Goal: Information Seeking & Learning: Understand process/instructions

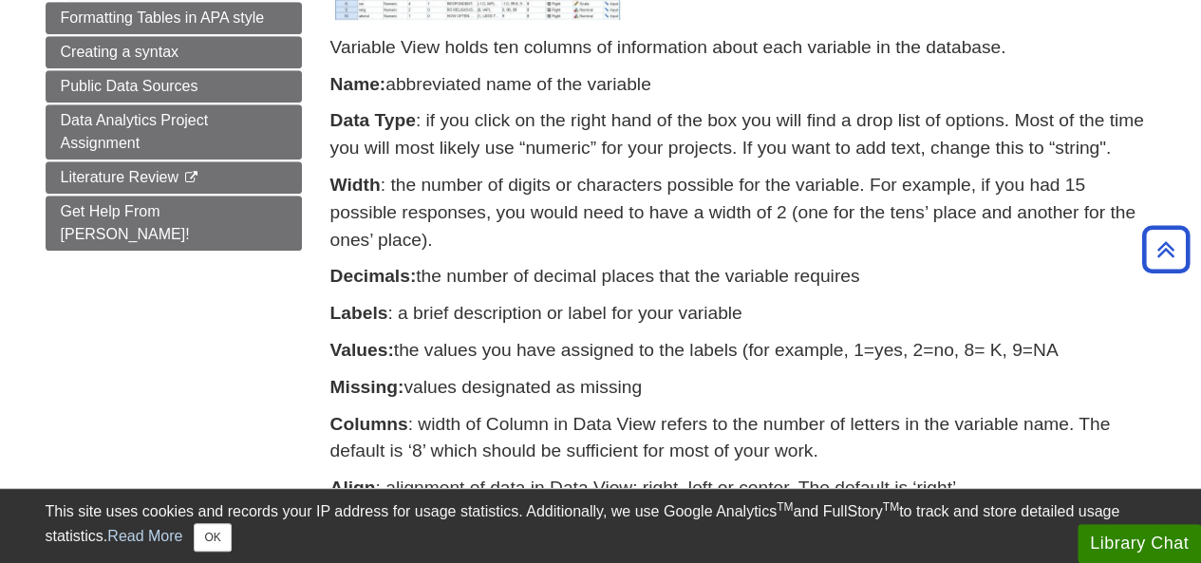
scroll to position [689, 0]
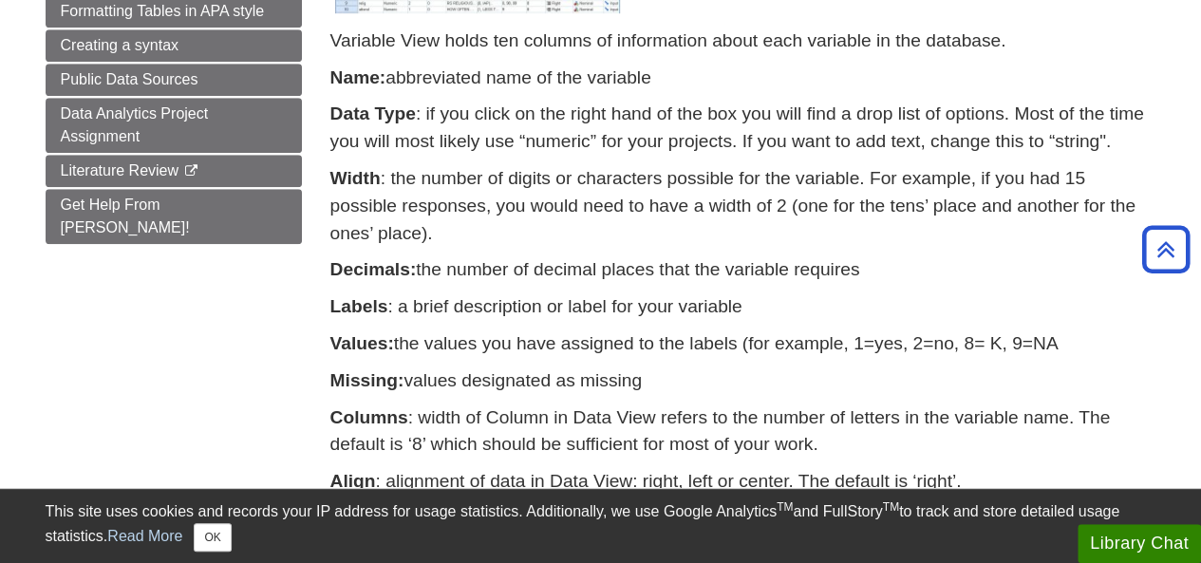
click at [376, 188] on strong "Width" at bounding box center [356, 178] width 50 height 20
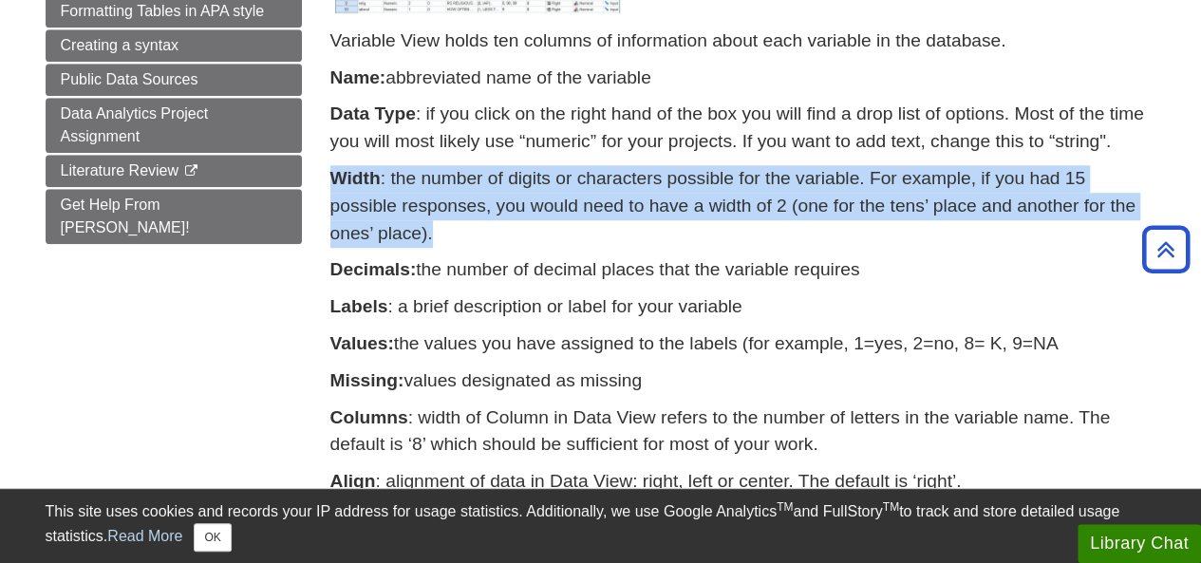
click at [376, 188] on strong "Width" at bounding box center [356, 178] width 50 height 20
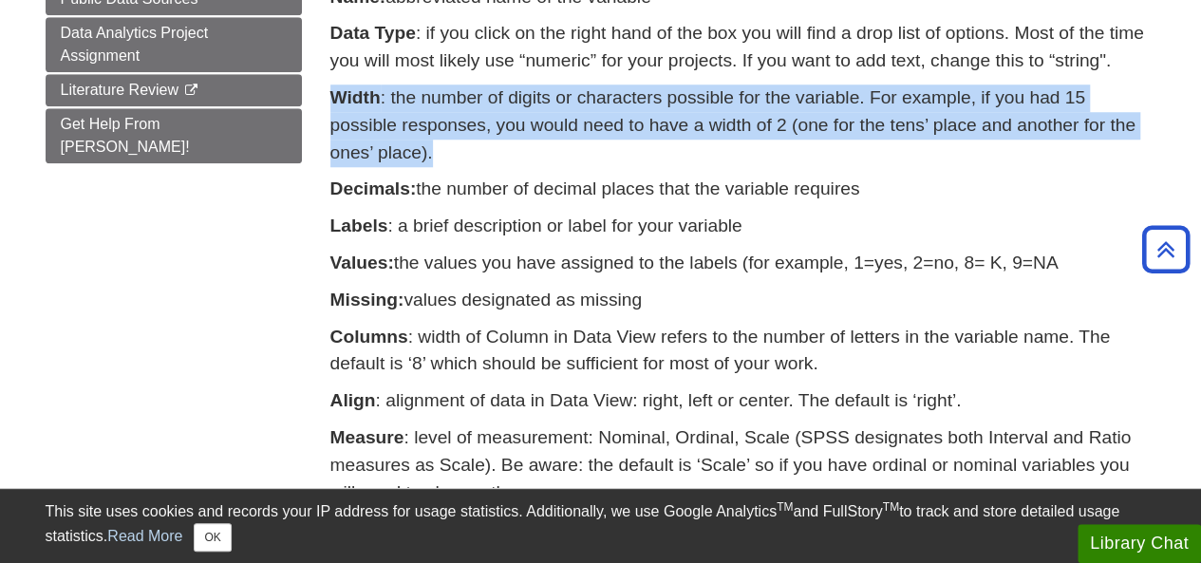
scroll to position [883, 0]
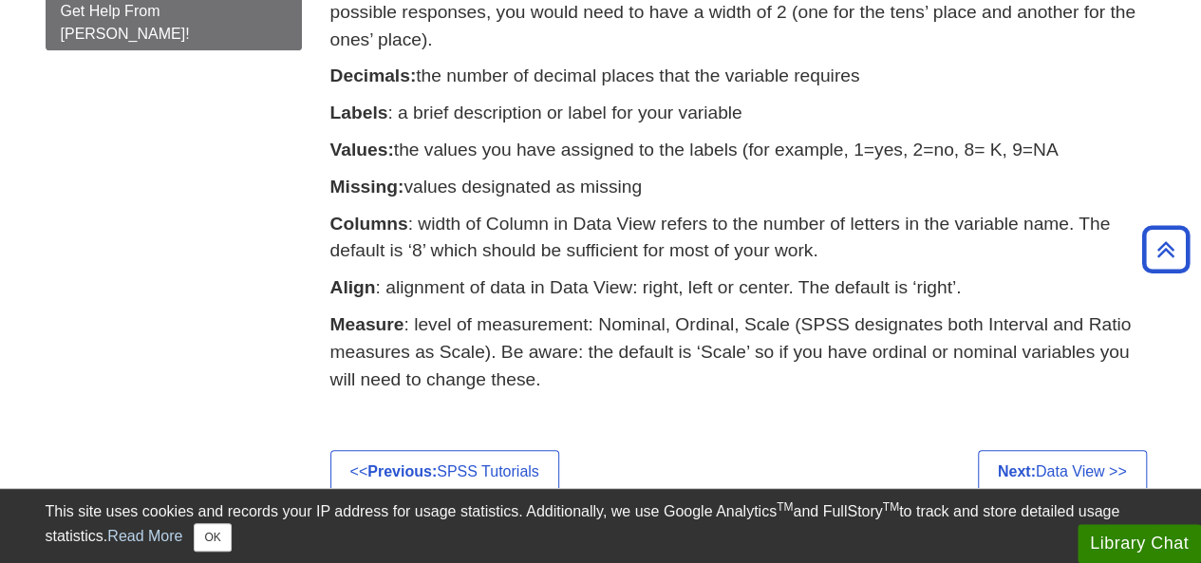
click at [406, 245] on p "Columns : width of Column in Data View refers to the number of letters in the v…" at bounding box center [744, 238] width 826 height 55
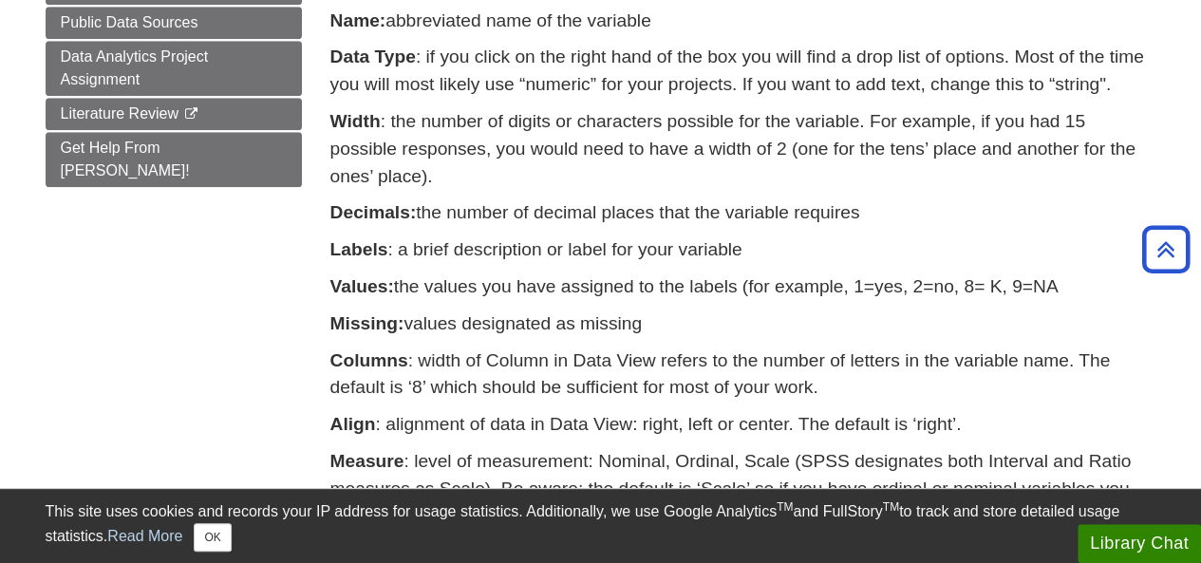
scroll to position [737, 0]
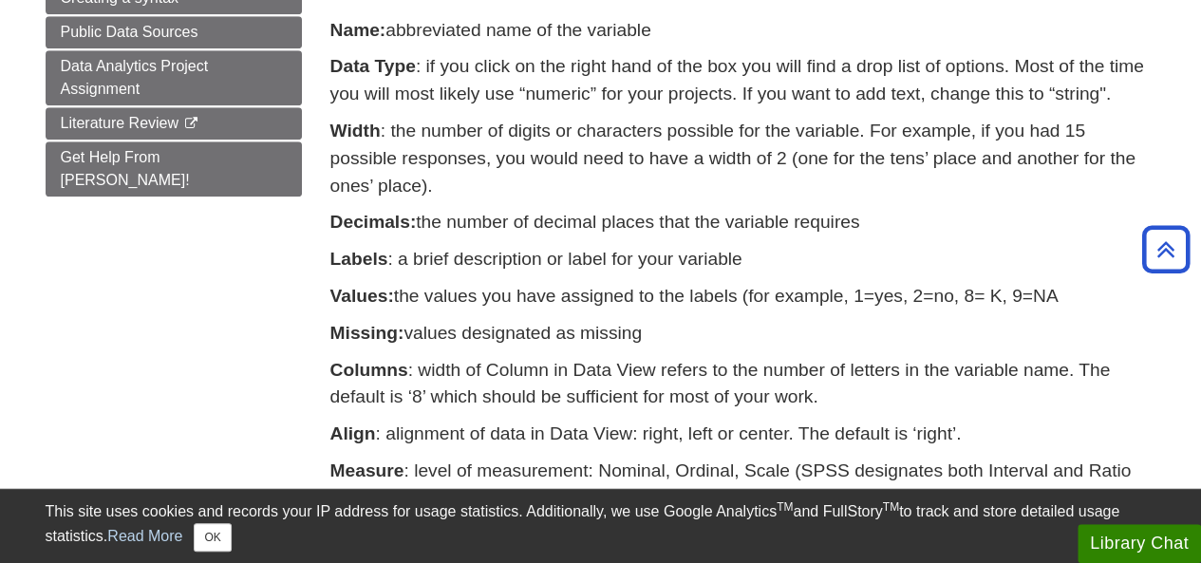
click at [385, 142] on p "Width : the number of digits or characters possible for the variable. For examp…" at bounding box center [744, 159] width 826 height 82
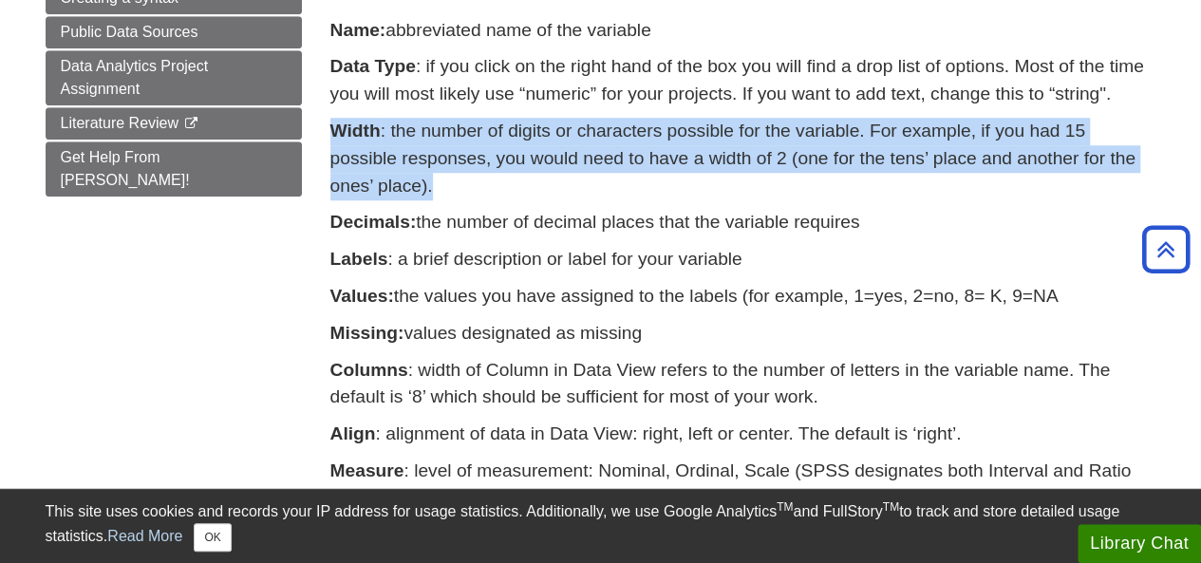
click at [385, 142] on p "Width : the number of digits or characters possible for the variable. For examp…" at bounding box center [744, 159] width 826 height 82
copy div "Width : the number of digits or characters possible for the variable. For examp…"
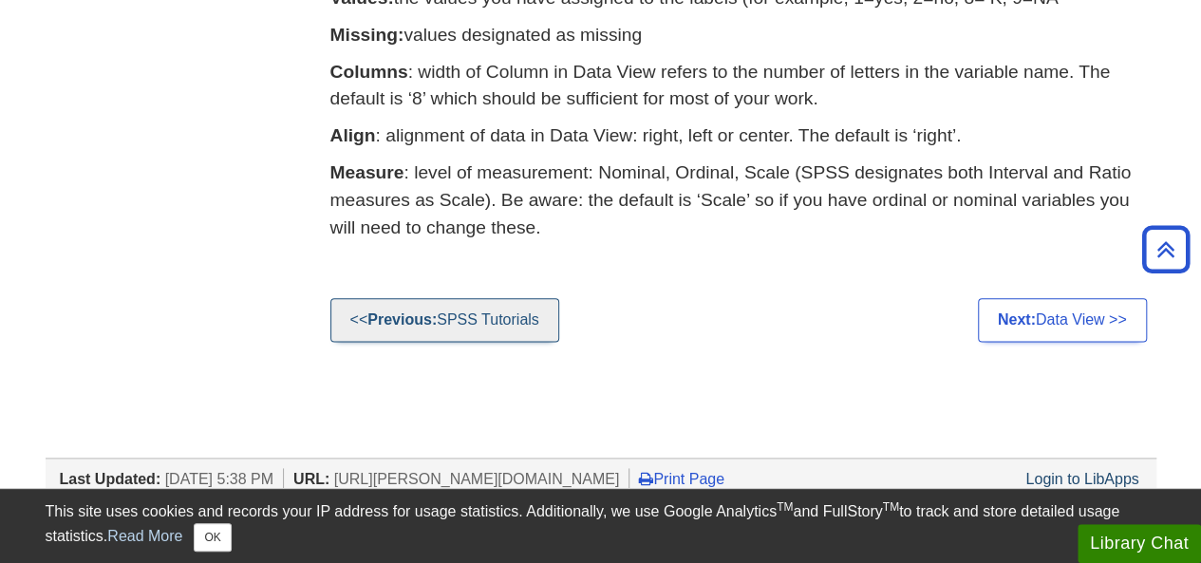
scroll to position [1041, 0]
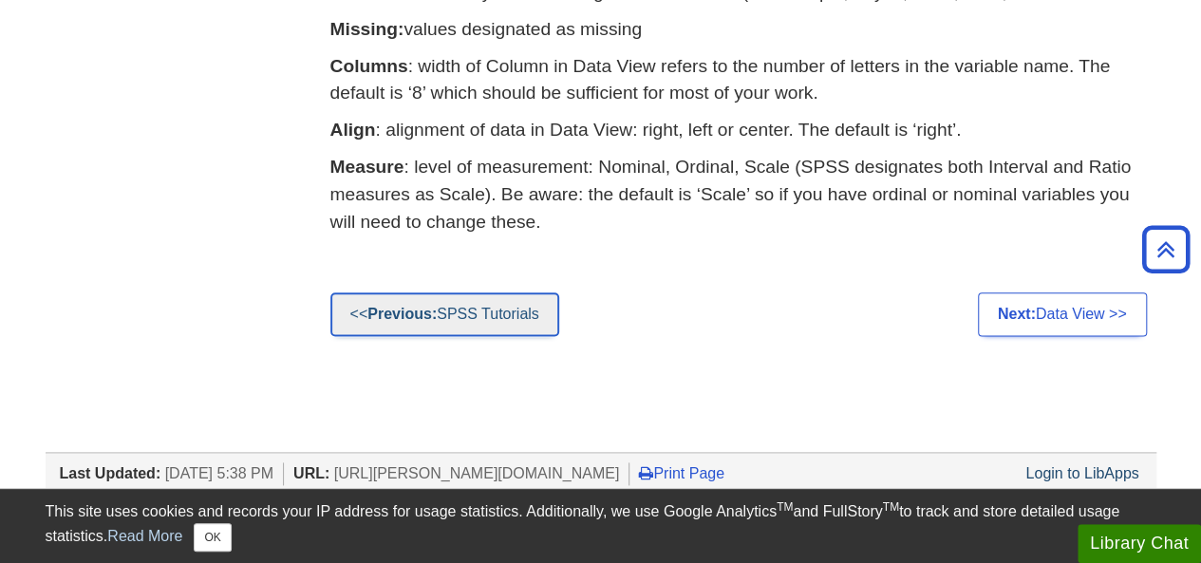
click at [513, 326] on link "<< Previous: SPSS Tutorials" at bounding box center [445, 315] width 229 height 44
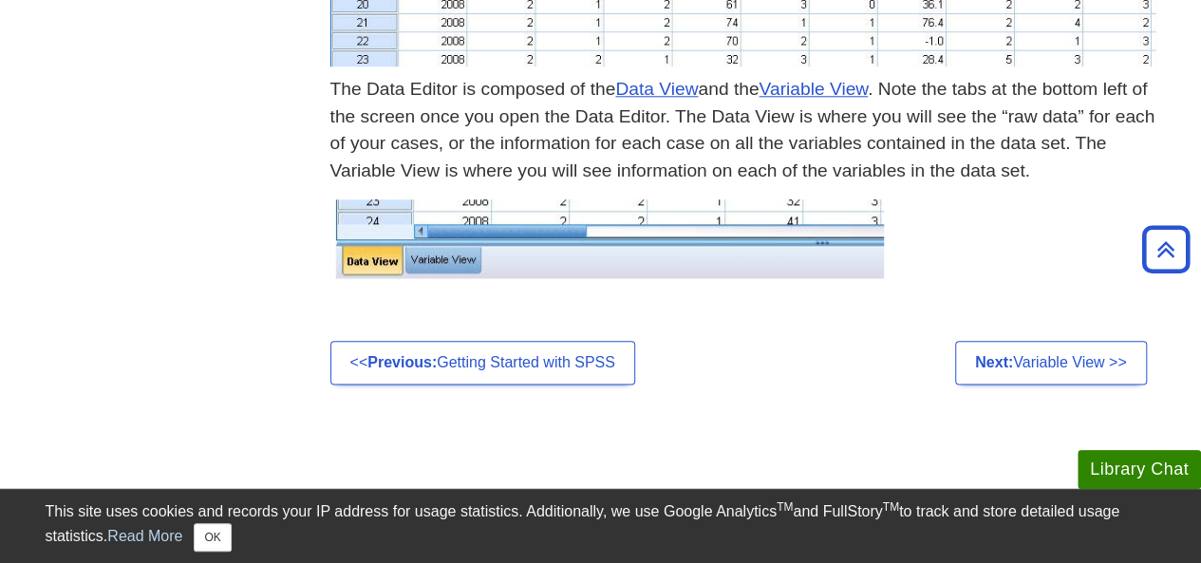
scroll to position [995, 0]
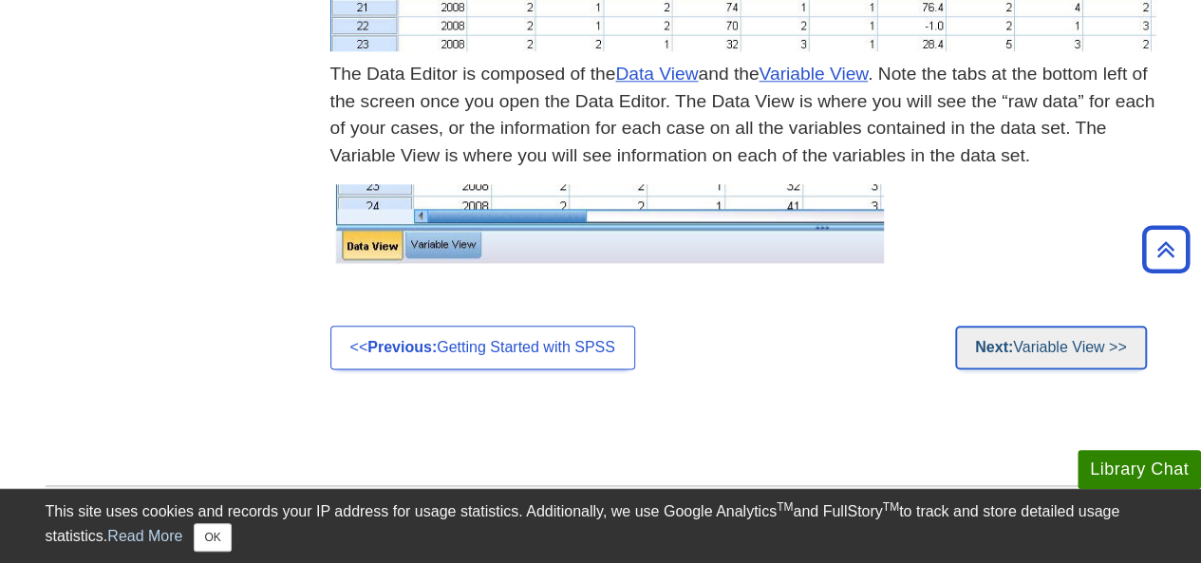
click at [990, 343] on strong "Next:" at bounding box center [994, 347] width 38 height 16
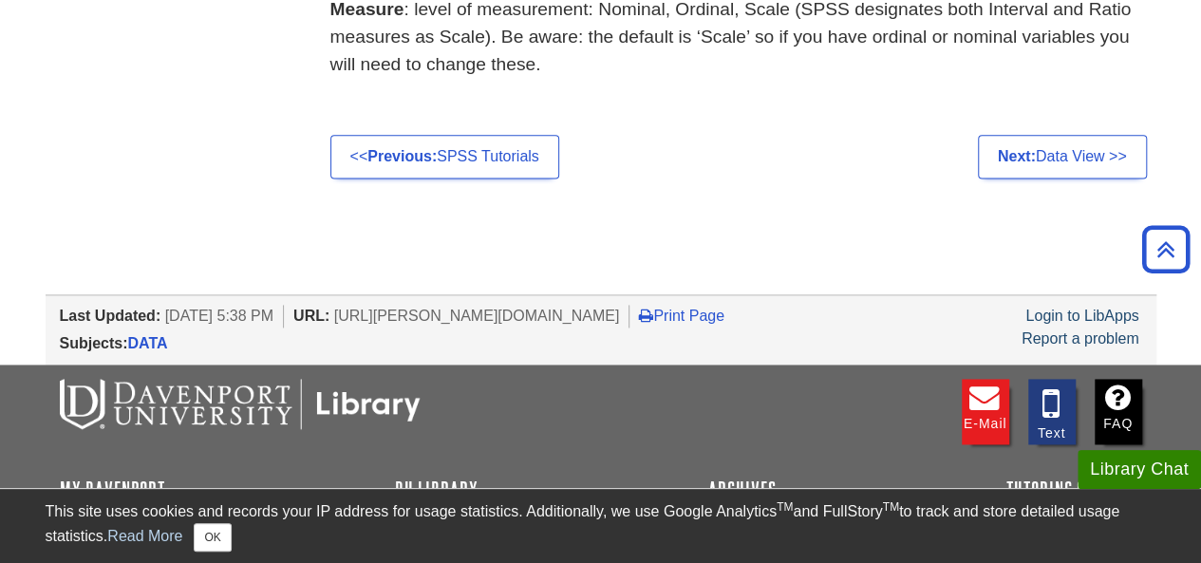
scroll to position [1199, 0]
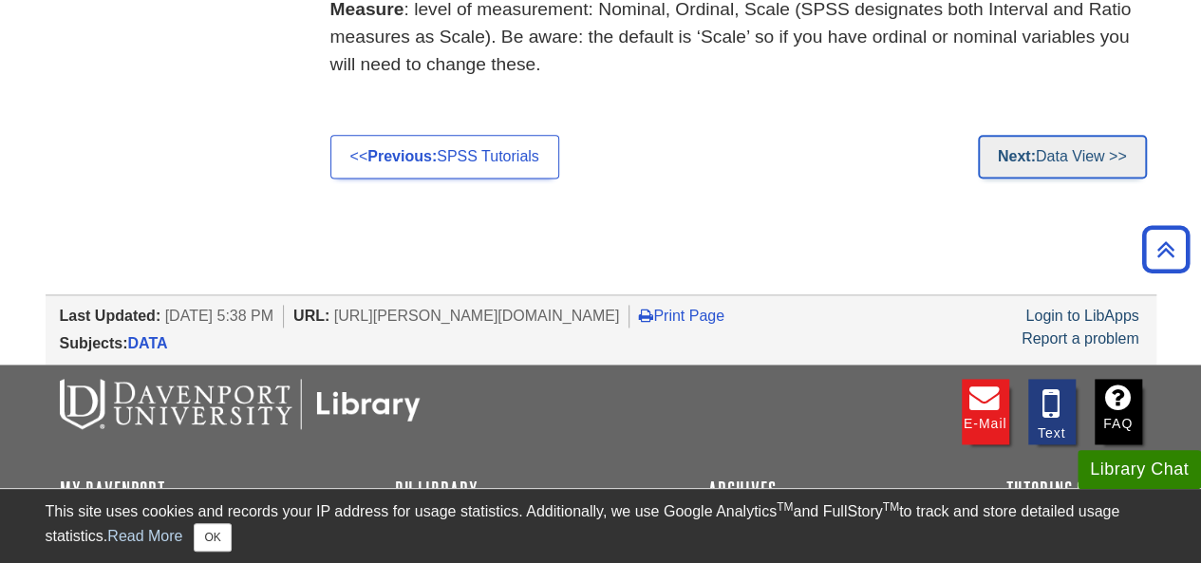
click at [1027, 168] on link "Next: Data View >>" at bounding box center [1062, 157] width 169 height 44
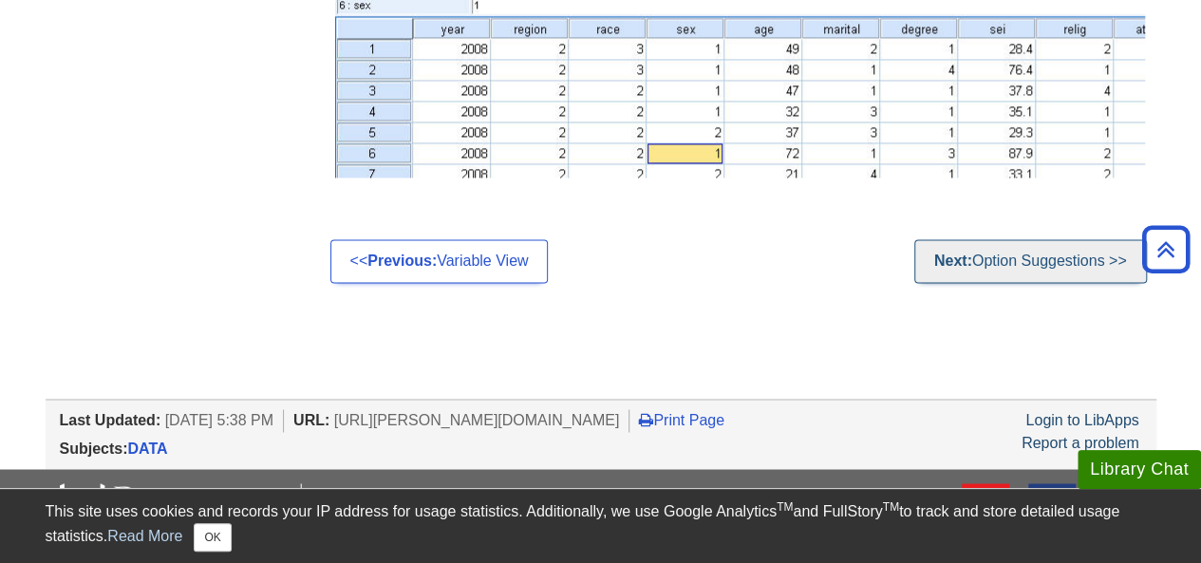
scroll to position [1354, 0]
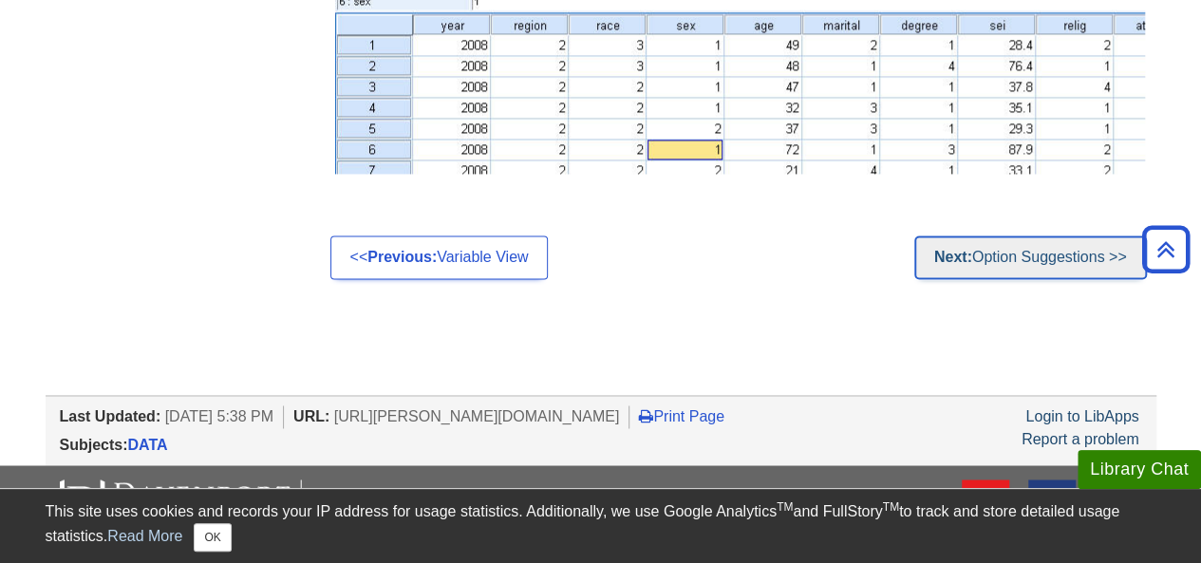
click at [977, 267] on link "Next: Option Suggestions >>" at bounding box center [1031, 258] width 233 height 44
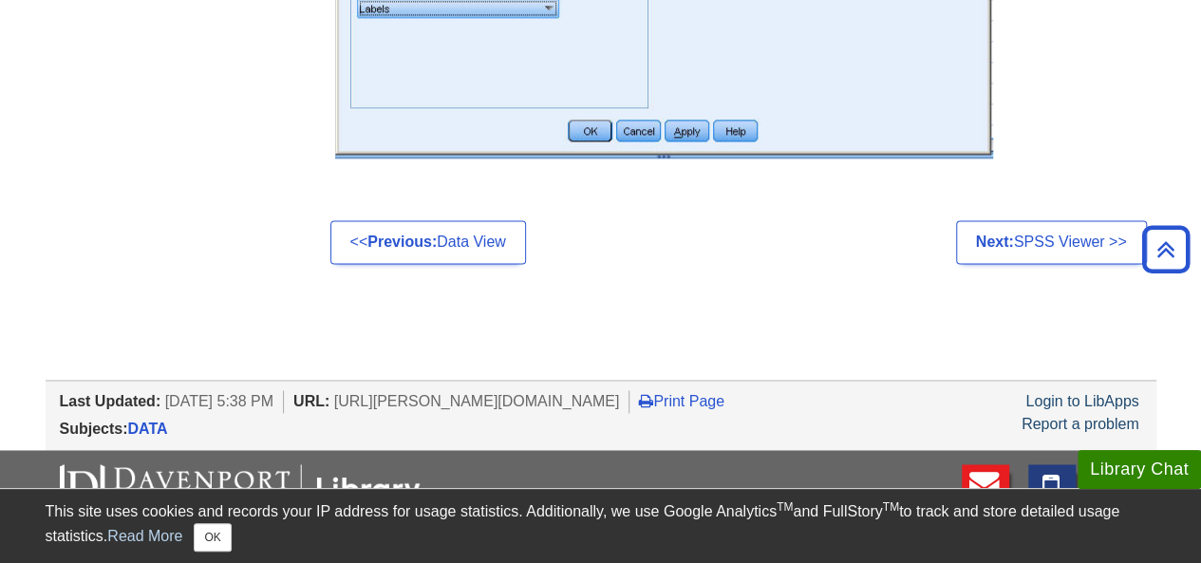
scroll to position [1210, 0]
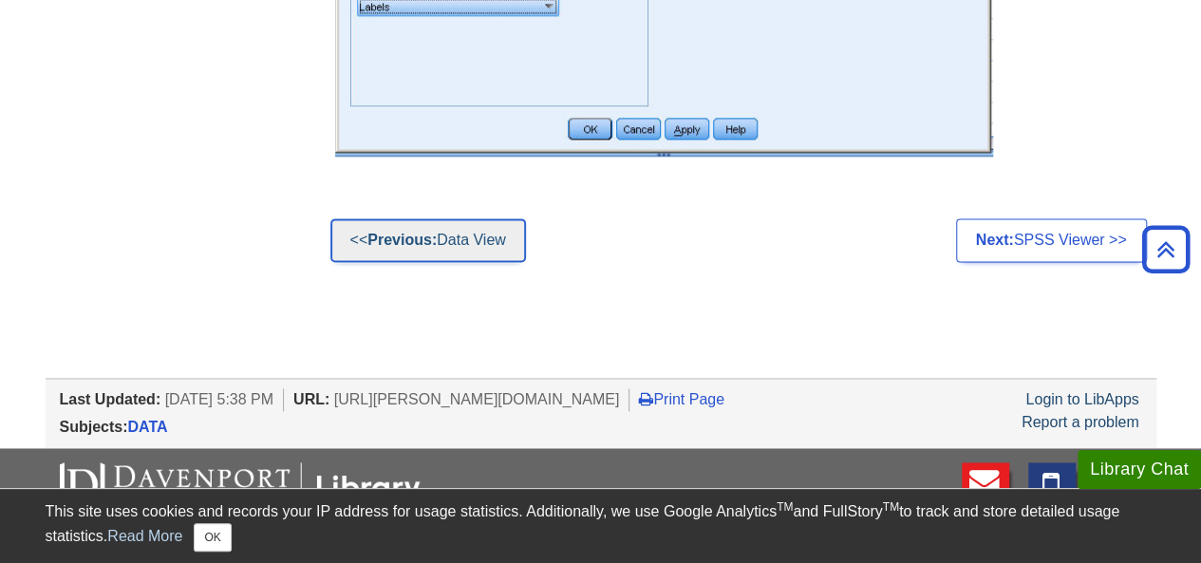
click at [483, 246] on link "<< Previous: Data View" at bounding box center [429, 240] width 196 height 44
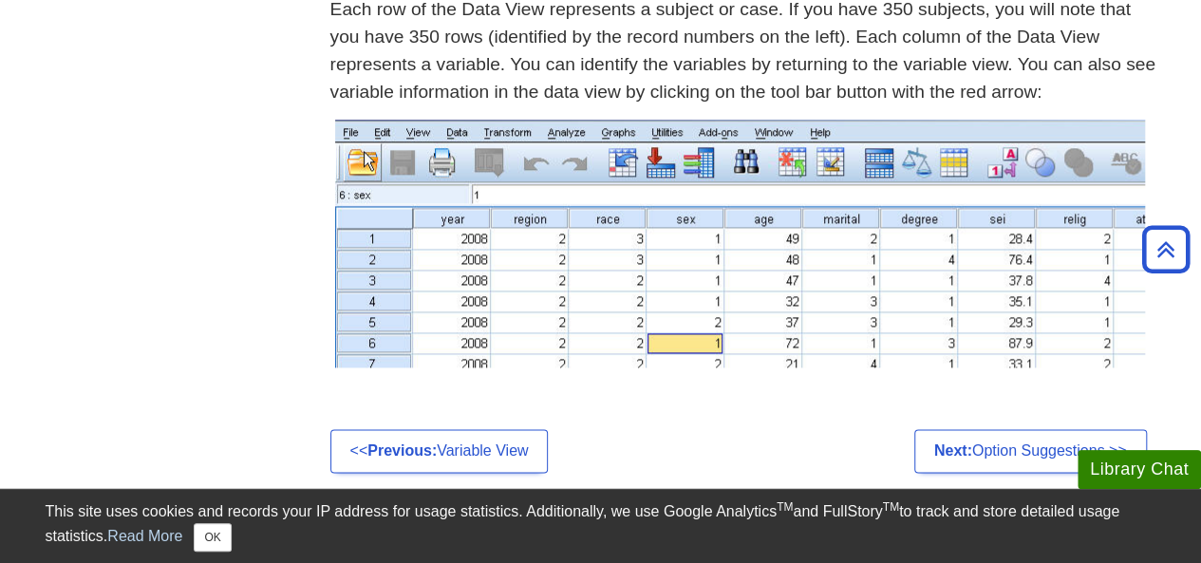
scroll to position [1165, 0]
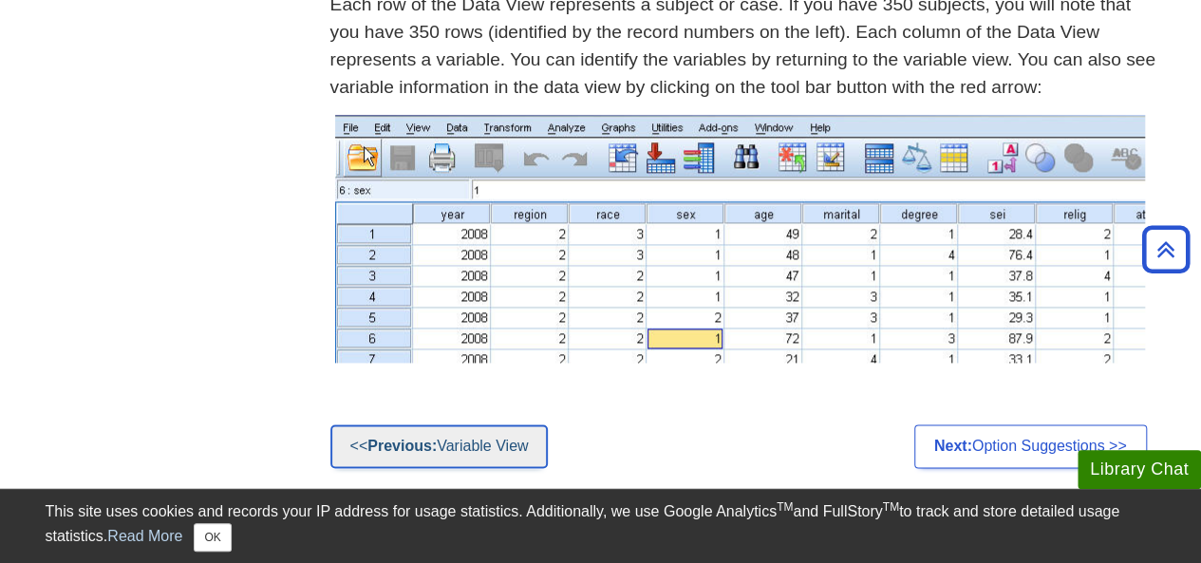
click at [488, 445] on link "<< Previous: Variable View" at bounding box center [440, 447] width 218 height 44
